Goal: Task Accomplishment & Management: Complete application form

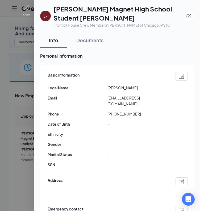
click at [25, 8] on img at bounding box center [26, 10] width 7 height 10
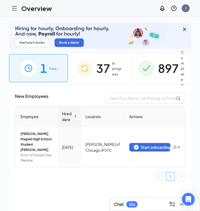
click at [44, 71] on span "1" at bounding box center [43, 68] width 7 height 18
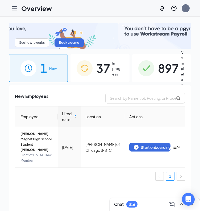
click at [103, 73] on span "37" at bounding box center [103, 68] width 14 height 18
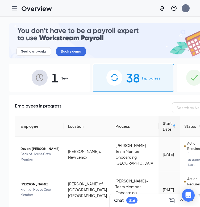
click at [51, 69] on span "1" at bounding box center [54, 77] width 7 height 18
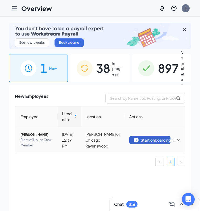
click at [147, 141] on div "Start onboarding" at bounding box center [150, 139] width 32 height 5
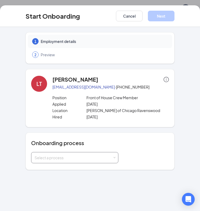
click at [114, 158] on span at bounding box center [114, 157] width 2 height 2
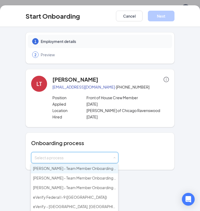
click at [98, 167] on span "[PERSON_NAME] - Team Member Onboarding [GEOGRAPHIC_DATA]" at bounding box center [93, 168] width 120 height 5
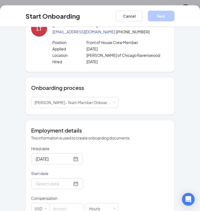
scroll to position [69, 0]
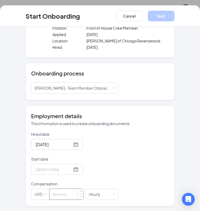
click at [61, 192] on input at bounding box center [67, 193] width 34 height 11
type input "16.6"
click at [68, 167] on div at bounding box center [57, 169] width 43 height 7
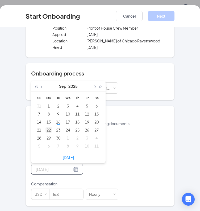
type input "[DATE]"
click at [46, 129] on div "22" at bounding box center [49, 129] width 6 height 6
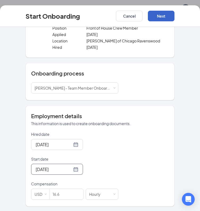
click at [163, 17] on button "Next" at bounding box center [161, 16] width 27 height 11
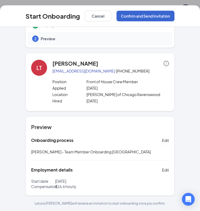
scroll to position [15, 0]
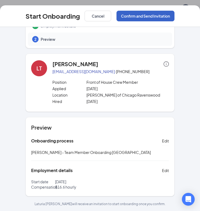
click at [146, 16] on button "Confirm and Send Invitation" at bounding box center [146, 16] width 58 height 11
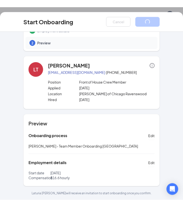
scroll to position [0, 0]
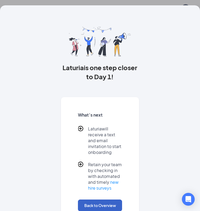
click at [92, 204] on button "Back to Overview" at bounding box center [100, 205] width 44 height 12
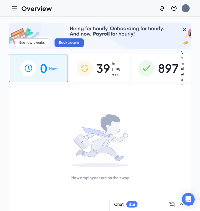
click at [104, 64] on span "39" at bounding box center [103, 68] width 14 height 18
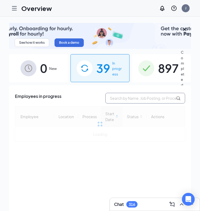
click at [133, 98] on input "text" at bounding box center [145, 98] width 80 height 11
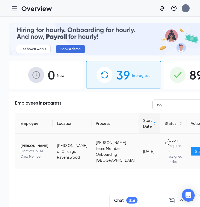
click at [26, 143] on span "[PERSON_NAME]" at bounding box center [34, 145] width 28 height 5
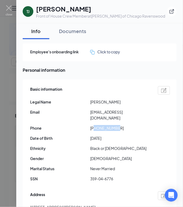
drag, startPoint x: 95, startPoint y: 122, endPoint x: 121, endPoint y: 123, distance: 26.6
click at [121, 125] on span "[PHONE_NUMBER]" at bounding box center [120, 128] width 60 height 6
copy span "7737445613"
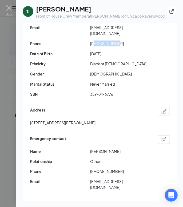
scroll to position [84, 0]
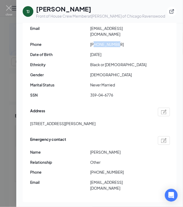
drag, startPoint x: 90, startPoint y: 146, endPoint x: 126, endPoint y: 149, distance: 35.8
click at [126, 149] on div "Emergency contact Name [PERSON_NAME] Relationship Other Phone [PHONE_NUMBER] Em…" at bounding box center [99, 165] width 139 height 60
copy span "[PERSON_NAME]"
drag, startPoint x: 94, startPoint y: 165, endPoint x: 136, endPoint y: 165, distance: 41.5
click at [136, 169] on span "[PHONE_NUMBER]" at bounding box center [120, 172] width 60 height 6
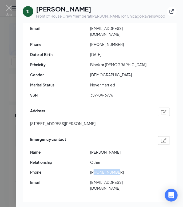
copy span "7736582442"
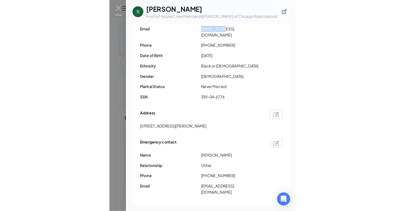
scroll to position [83, 0]
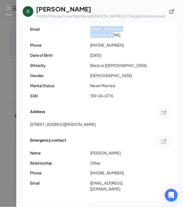
drag, startPoint x: 91, startPoint y: 27, endPoint x: 145, endPoint y: 31, distance: 54.5
click at [145, 31] on span "[EMAIL_ADDRESS][DOMAIN_NAME]" at bounding box center [120, 32] width 60 height 12
copy span "[EMAIL_ADDRESS][DOMAIN_NAME]"
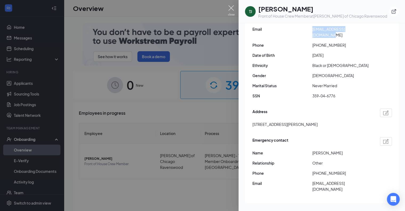
click at [229, 9] on img at bounding box center [231, 10] width 7 height 10
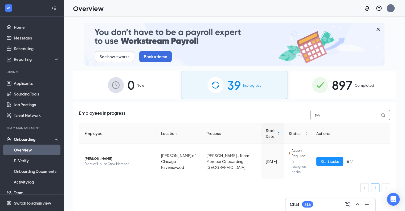
drag, startPoint x: 328, startPoint y: 117, endPoint x: 237, endPoint y: 109, distance: 91.1
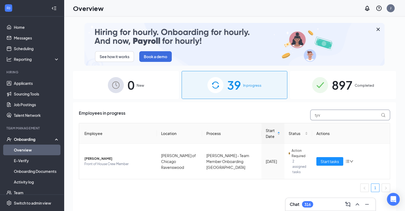
click at [237, 109] on div "Employees in progress tyv" at bounding box center [234, 114] width 311 height 11
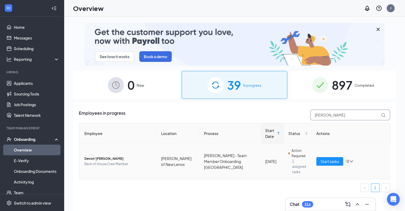
type input "[PERSON_NAME]"
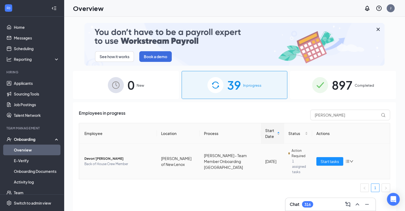
click at [95, 156] on span "Devon’[PERSON_NAME]" at bounding box center [118, 158] width 68 height 5
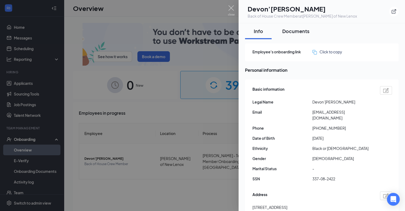
click at [295, 32] on div "Documents" at bounding box center [295, 31] width 27 height 7
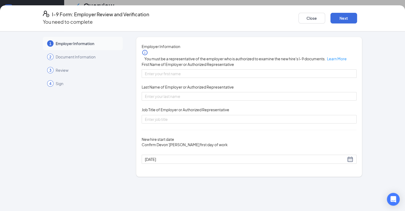
scroll to position [63, 0]
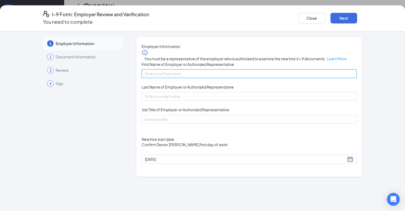
click at [201, 78] on input "First Name of Employer or Authorized Representative" at bounding box center [249, 73] width 215 height 9
type input "[PERSON_NAME]"
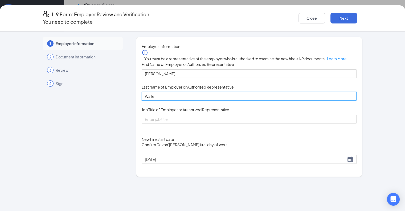
click at [200, 100] on input "Walle" at bounding box center [249, 96] width 215 height 9
type input "[PERSON_NAME]"
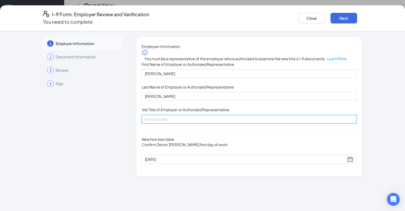
click at [165, 123] on input "Job Title of Employer or Authorized Representative" at bounding box center [249, 119] width 215 height 9
type input "HR Partner"
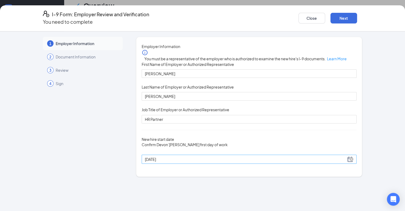
click at [218, 162] on div "[DATE]" at bounding box center [249, 159] width 209 height 6
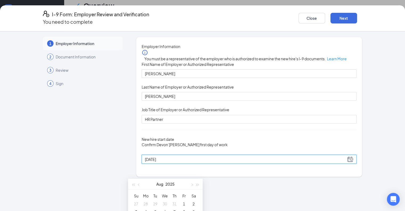
click at [218, 162] on div "[DATE]" at bounding box center [249, 159] width 209 height 6
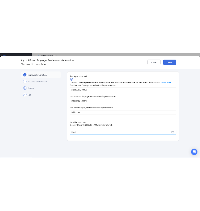
scroll to position [251, 0]
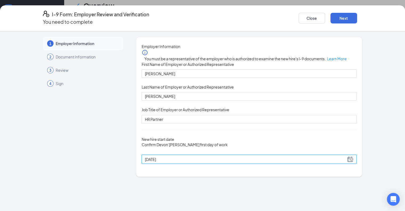
click at [216, 162] on div "[DATE]" at bounding box center [249, 159] width 209 height 6
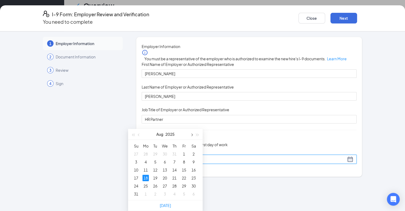
click at [192, 133] on span "button" at bounding box center [191, 134] width 3 height 3
type input "[DATE]"
click at [144, 166] on div "15" at bounding box center [145, 169] width 6 height 6
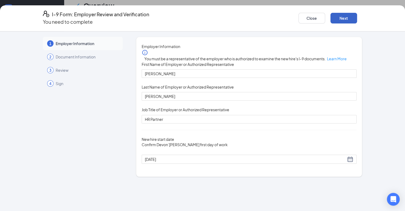
click at [357, 15] on button "Next" at bounding box center [343, 18] width 27 height 11
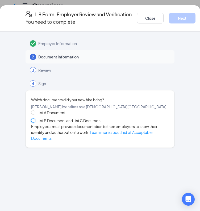
click at [34, 122] on input "List B Document and List C Document" at bounding box center [33, 120] width 4 height 4
radio input "true"
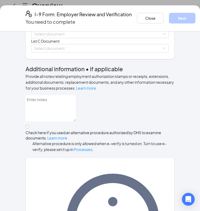
scroll to position [125, 0]
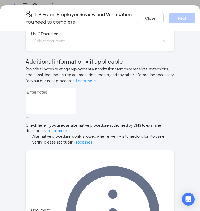
click at [162, 31] on div "Select document" at bounding box center [100, 26] width 138 height 9
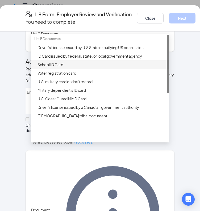
click at [76, 67] on div "School ID Card" at bounding box center [102, 64] width 128 height 6
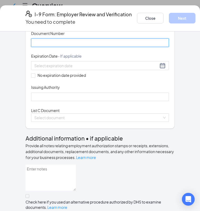
click at [71, 47] on input "Document Number" at bounding box center [100, 42] width 138 height 9
type input "2270238"
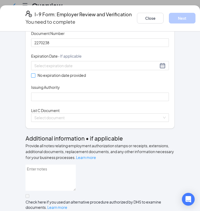
click at [31, 77] on span at bounding box center [33, 75] width 4 height 4
click at [31, 77] on input "No expiration date provided" at bounding box center [33, 75] width 4 height 4
checkbox input "true"
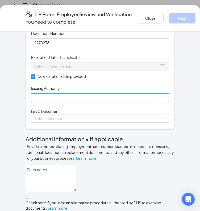
click at [40, 102] on input "Issuing Authority" at bounding box center [100, 97] width 138 height 9
type input "[GEOGRAPHIC_DATA]"
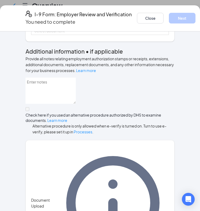
scroll to position [224, 0]
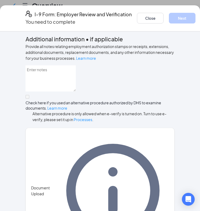
click at [163, 23] on div "Select document" at bounding box center [100, 18] width 138 height 9
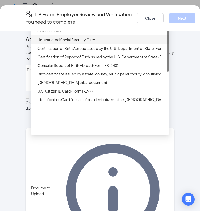
click at [40, 43] on div "Unrestricted Social Security Card" at bounding box center [102, 40] width 128 height 6
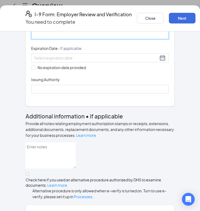
click at [65, 39] on input "Document Number" at bounding box center [100, 35] width 138 height 9
type input "337082422"
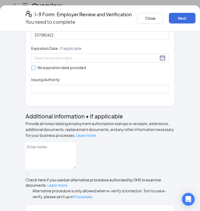
click at [31, 69] on input "No expiration date provided" at bounding box center [33, 67] width 4 height 4
checkbox input "true"
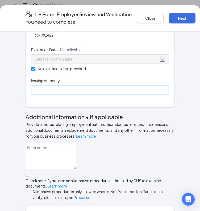
click at [46, 94] on input "Issuing Authority" at bounding box center [100, 89] width 138 height 9
type input "Social Security Administration"
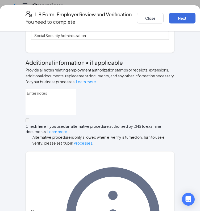
scroll to position [282, 0]
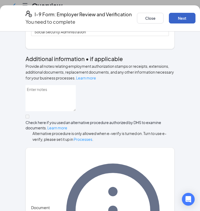
click at [196, 16] on button "Next" at bounding box center [182, 18] width 27 height 11
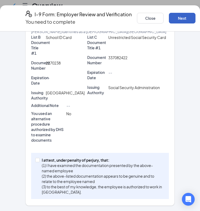
scroll to position [187, 0]
click at [36, 159] on input "I attest, under penalty of [PERSON_NAME], that: (1) I have examined the documen…" at bounding box center [37, 160] width 4 height 4
checkbox input "true"
click at [193, 14] on button "Next" at bounding box center [182, 18] width 27 height 11
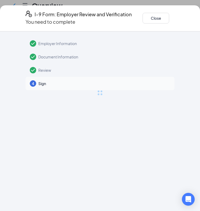
scroll to position [0, 0]
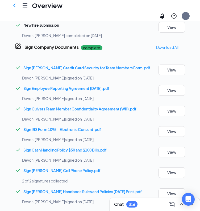
scroll to position [246, 0]
click at [14, 6] on icon "ChevronLeft" at bounding box center [14, 5] width 6 height 6
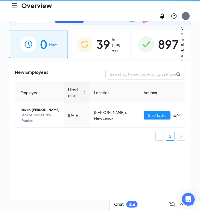
scroll to position [24, 0]
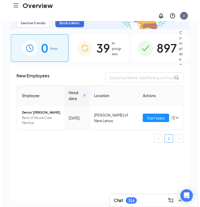
scroll to position [32, 0]
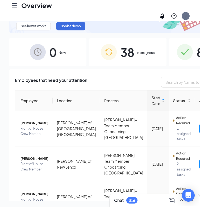
click at [114, 39] on div "38 In progress" at bounding box center [127, 52] width 77 height 28
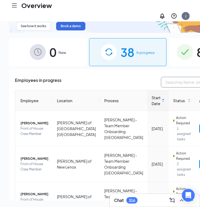
click at [161, 77] on input "text" at bounding box center [201, 82] width 80 height 11
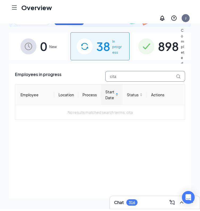
scroll to position [24, 0]
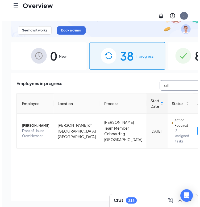
scroll to position [32, 0]
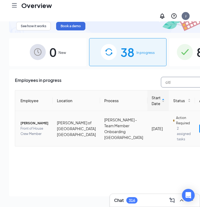
type input "citl"
click at [24, 120] on span "[PERSON_NAME]" at bounding box center [34, 122] width 28 height 5
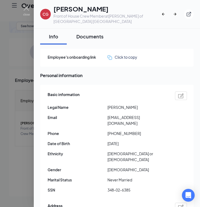
click at [87, 35] on div "Documents" at bounding box center [89, 36] width 27 height 7
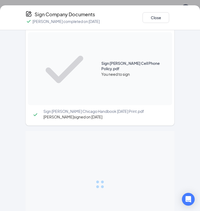
scroll to position [106, 0]
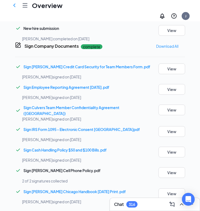
scroll to position [94, 0]
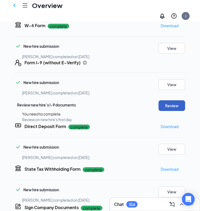
click at [163, 100] on button "Review" at bounding box center [172, 105] width 27 height 11
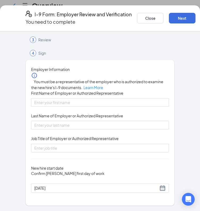
scroll to position [49, 0]
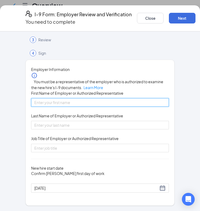
click at [109, 101] on input "First Name of Employer or Authorized Representative" at bounding box center [100, 102] width 138 height 9
type input "[PERSON_NAME]"
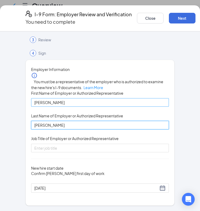
type input "[PERSON_NAME]"
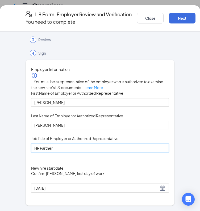
scroll to position [307, 0]
type input "HR Partner"
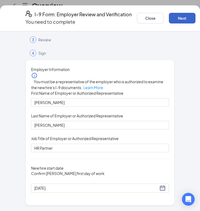
click at [191, 15] on button "Next" at bounding box center [182, 18] width 27 height 11
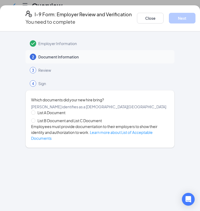
scroll to position [0, 0]
click at [34, 122] on input "List B Document and List C Document" at bounding box center [33, 120] width 4 height 4
radio input "true"
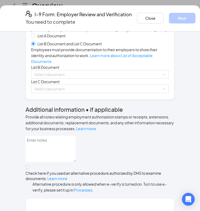
scroll to position [94, 0]
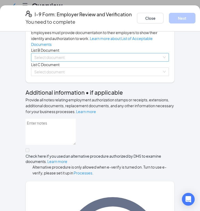
click at [162, 61] on div "Select document" at bounding box center [100, 57] width 138 height 9
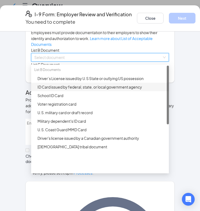
click at [93, 90] on div "ID Card issued by federal, state, or local government agency" at bounding box center [102, 87] width 128 height 6
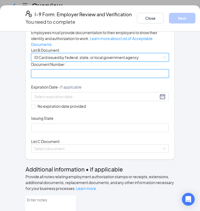
click at [101, 78] on input "Document Number" at bounding box center [100, 73] width 138 height 9
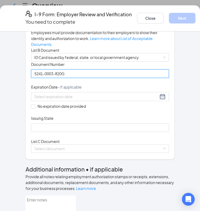
type input "5241-0003-820G"
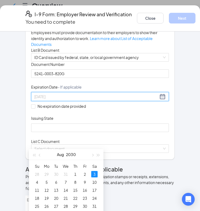
click at [94, 173] on div "3" at bounding box center [94, 174] width 6 height 6
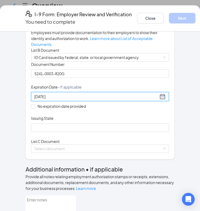
type input "[DATE]"
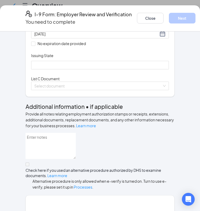
scroll to position [162, 0]
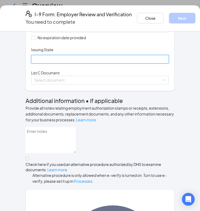
click at [86, 63] on input "Issuing State" at bounding box center [100, 59] width 138 height 9
type input "[US_STATE]"
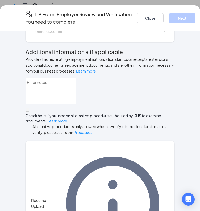
scroll to position [215, 0]
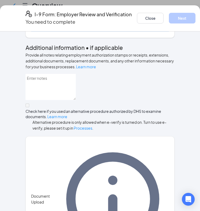
click at [159, 31] on input "search" at bounding box center [98, 27] width 128 height 8
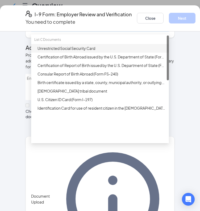
click at [71, 51] on div "Unrestricted Social Security Card" at bounding box center [102, 48] width 128 height 6
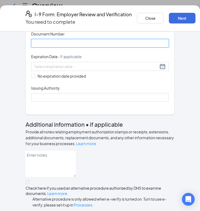
click at [61, 47] on input "Document Number" at bounding box center [100, 43] width 138 height 9
type input "348026385"
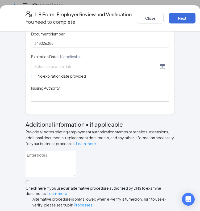
click at [31, 77] on input "No expiration date provided" at bounding box center [33, 76] width 4 height 4
checkbox input "true"
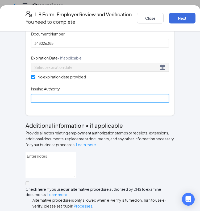
click at [46, 102] on input "Issuing Authority" at bounding box center [100, 98] width 138 height 9
type input "Social Security Administration"
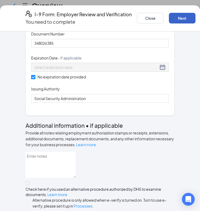
click at [189, 15] on button "Next" at bounding box center [182, 18] width 27 height 11
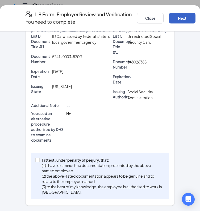
scroll to position [188, 0]
click at [36, 161] on input "I attest, under penalty of [PERSON_NAME], that: (1) I have examined the documen…" at bounding box center [37, 160] width 4 height 4
checkbox input "true"
click at [189, 13] on button "Next" at bounding box center [182, 18] width 27 height 11
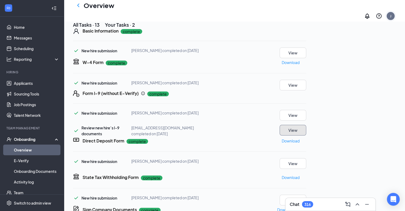
scroll to position [48, 0]
click at [78, 7] on icon "ChevronLeft" at bounding box center [78, 4] width 2 height 3
